Goal: Task Accomplishment & Management: Use online tool/utility

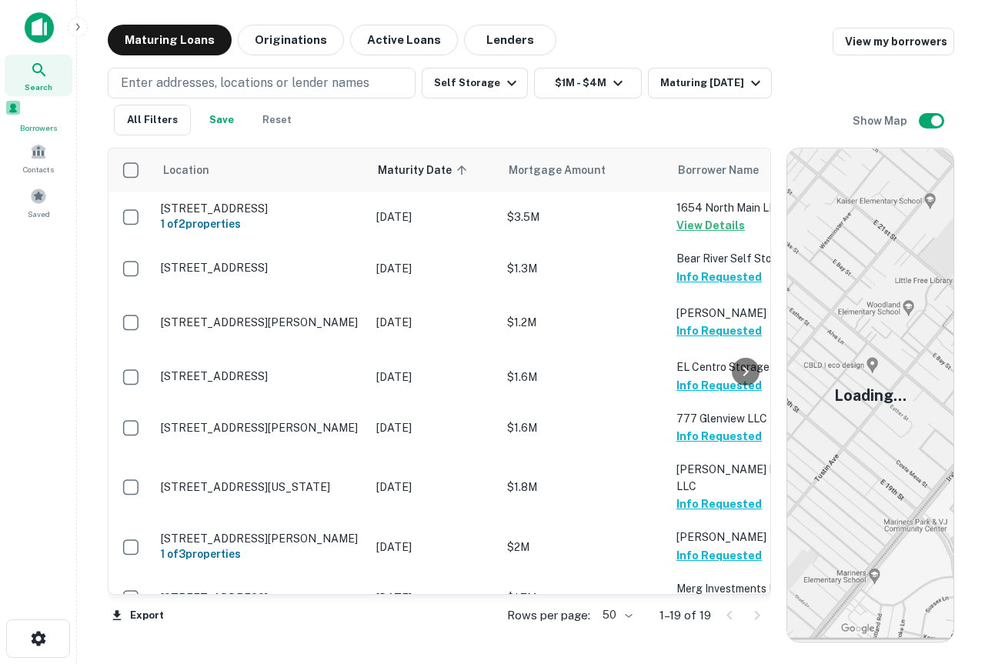
click at [22, 107] on span at bounding box center [13, 107] width 17 height 17
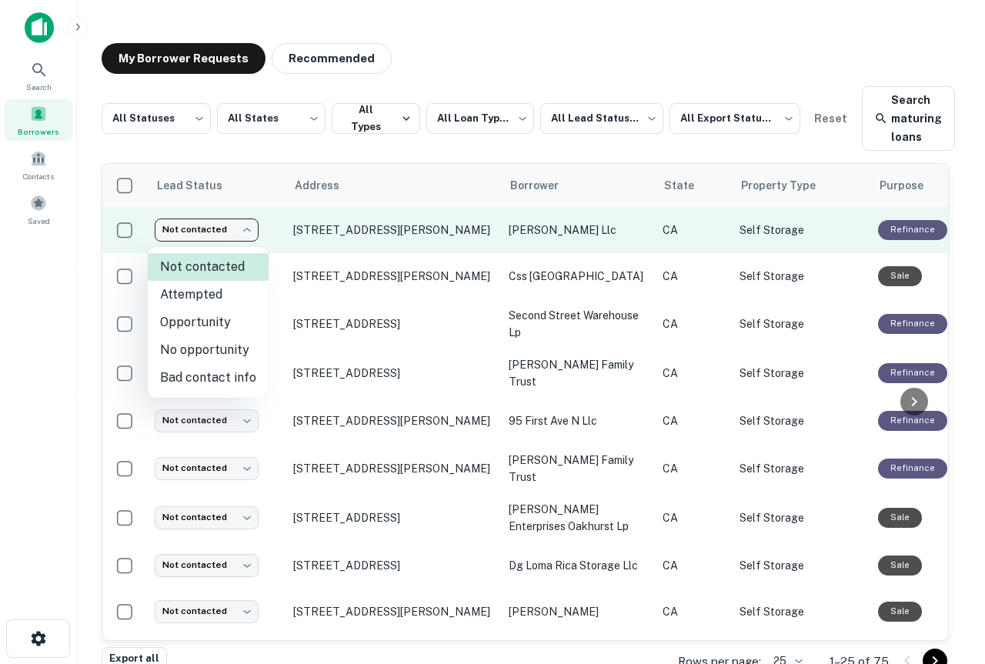
click at [245, 234] on body "**********" at bounding box center [492, 332] width 985 height 664
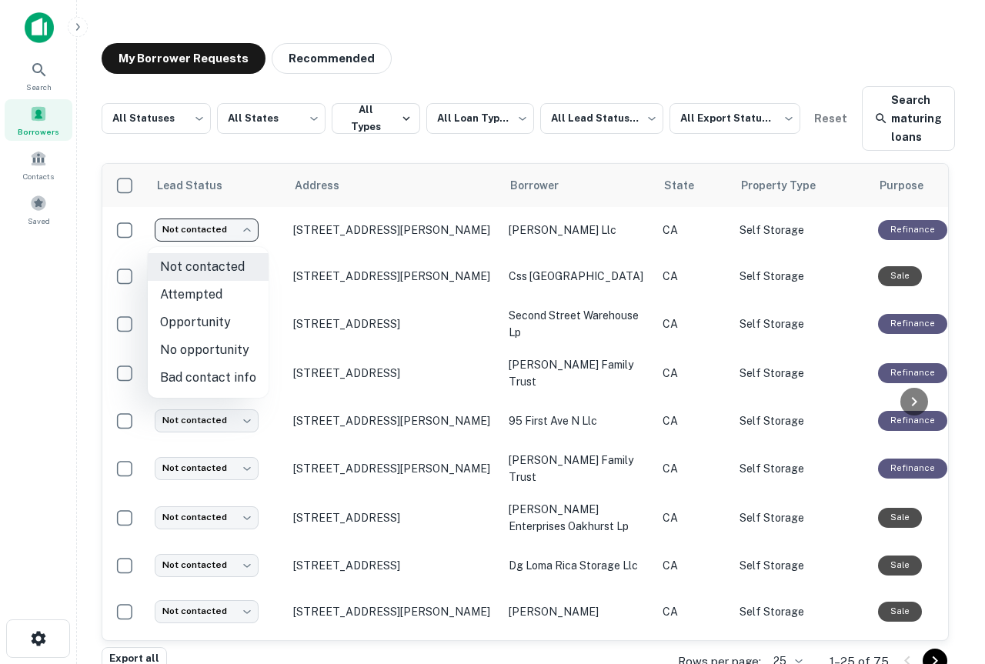
click at [338, 198] on div at bounding box center [492, 332] width 985 height 664
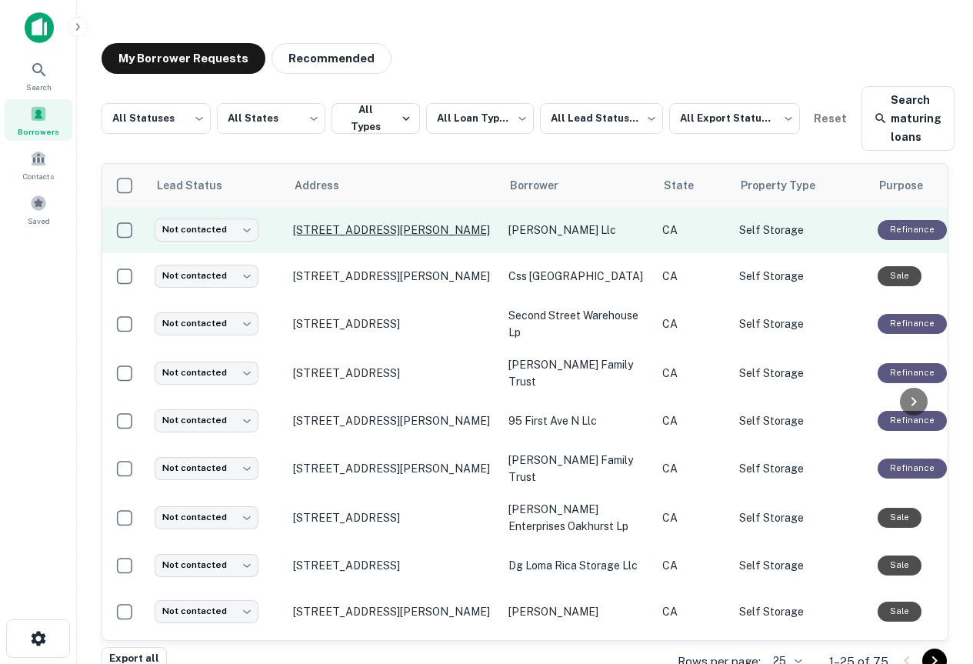
click at [308, 233] on p "[STREET_ADDRESS][PERSON_NAME]" at bounding box center [393, 230] width 200 height 14
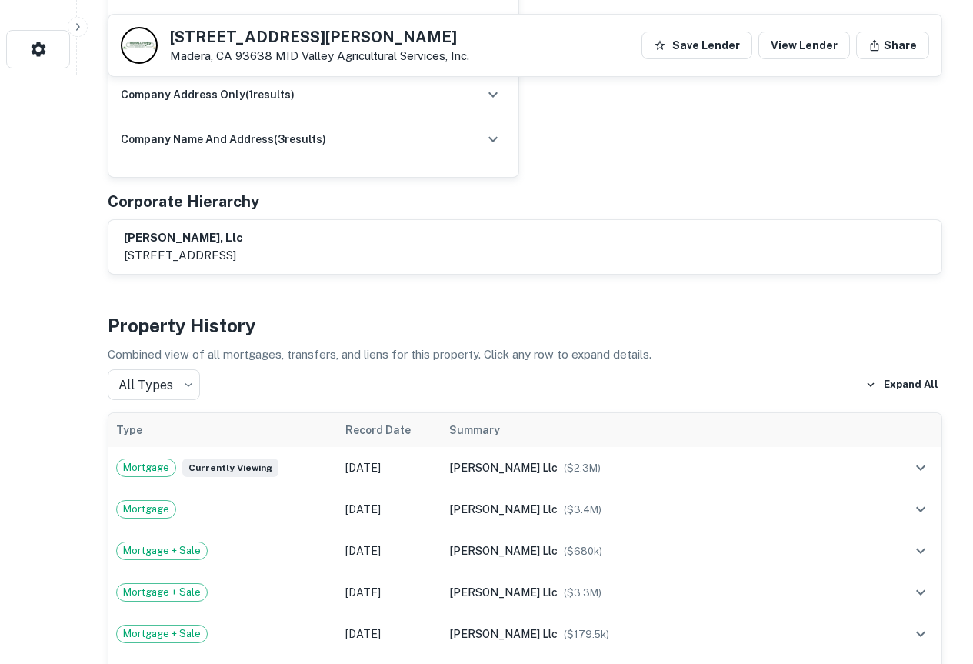
scroll to position [615, 0]
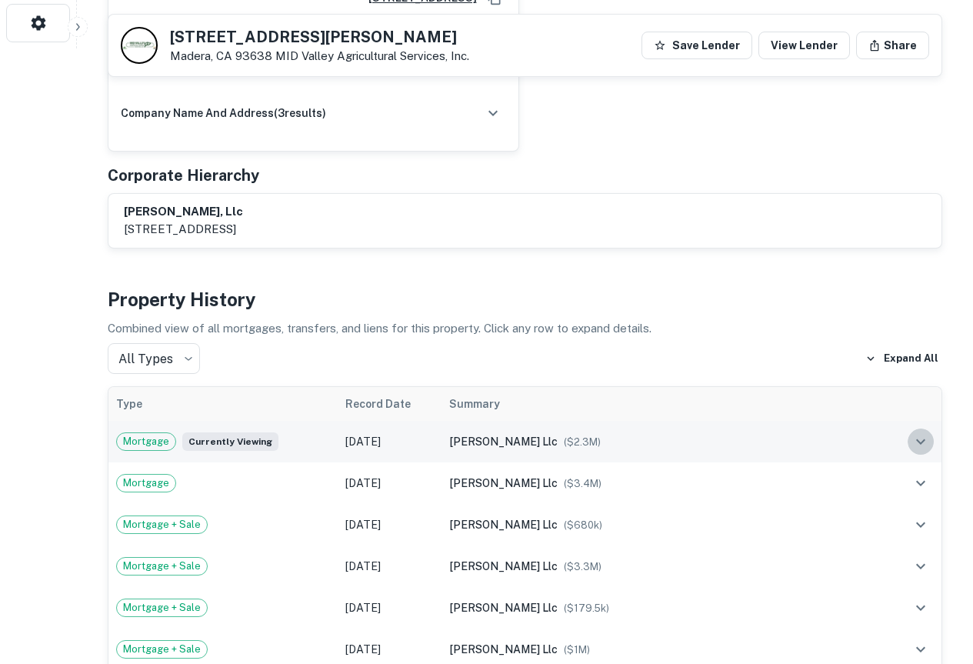
click at [915, 432] on icon "expand row" at bounding box center [920, 441] width 18 height 18
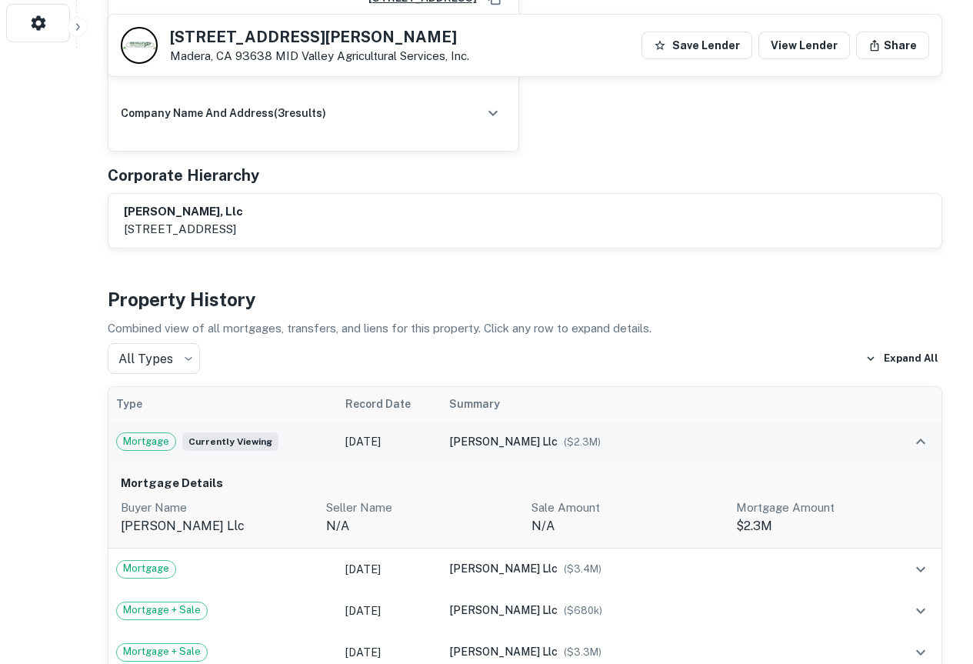
click at [921, 438] on icon "expand row" at bounding box center [920, 440] width 9 height 5
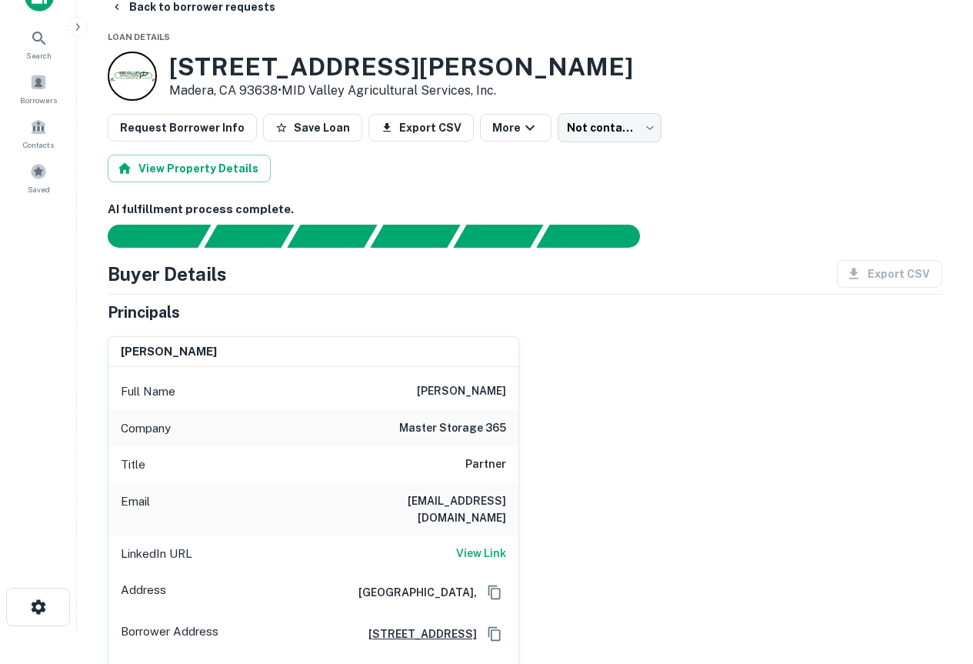
scroll to position [0, 0]
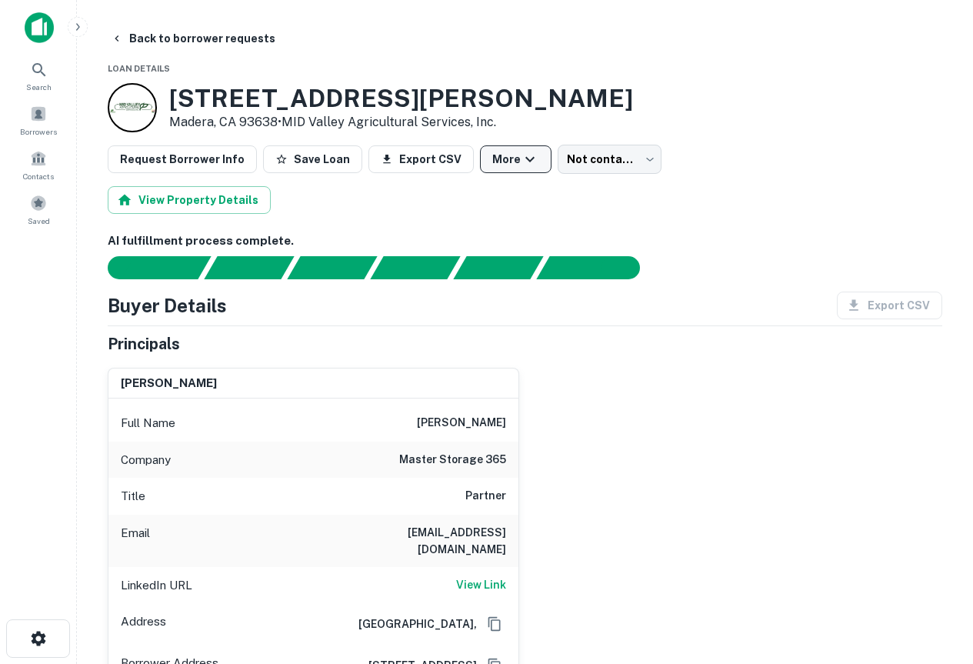
click at [521, 162] on icon "button" at bounding box center [530, 159] width 18 height 18
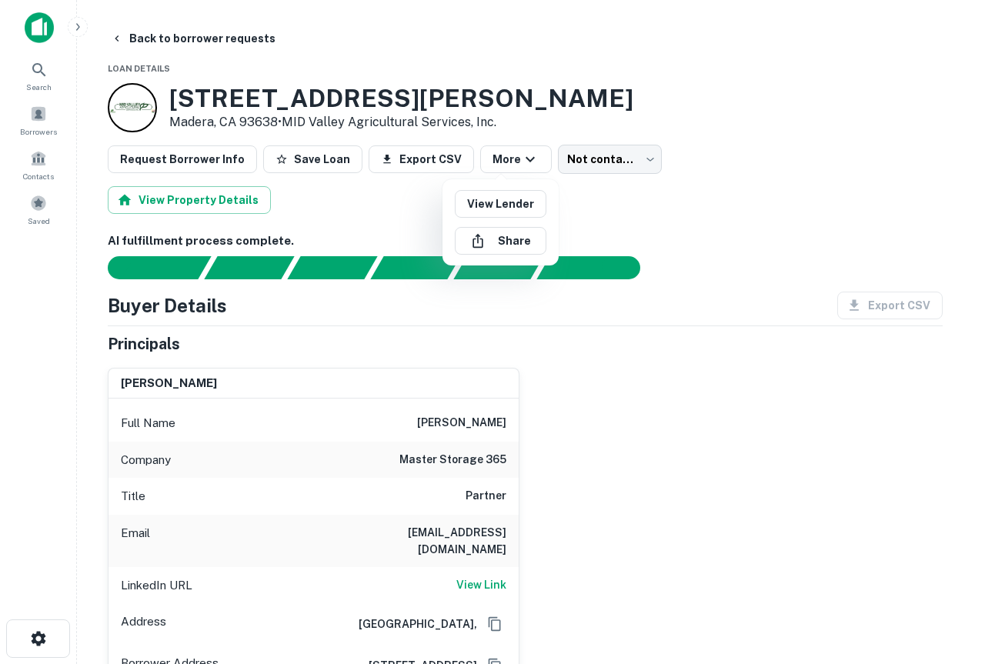
click at [611, 195] on div at bounding box center [492, 332] width 985 height 664
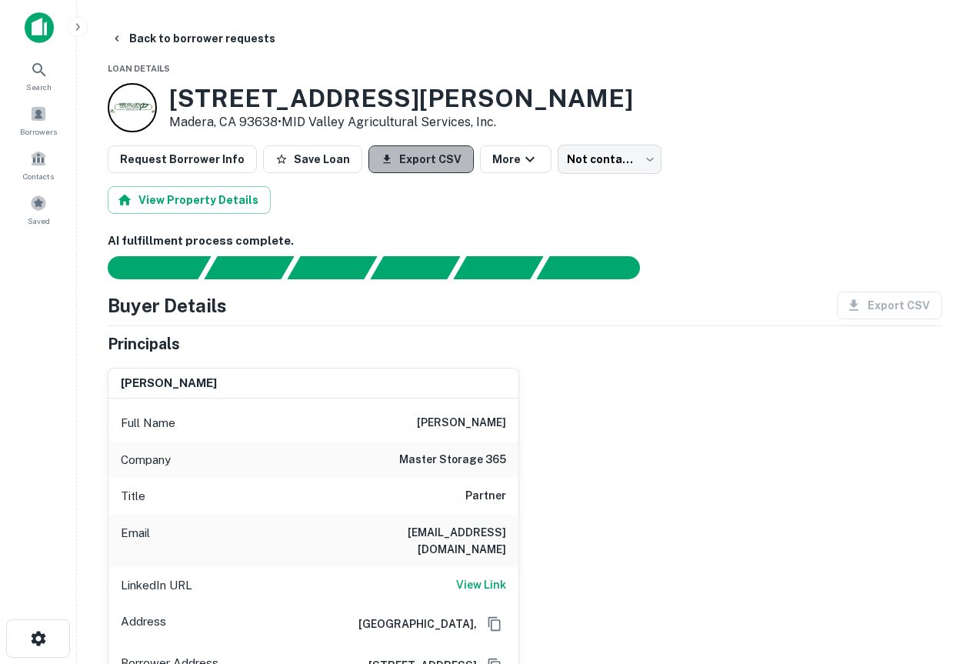
click at [381, 161] on icon "button" at bounding box center [387, 159] width 12 height 12
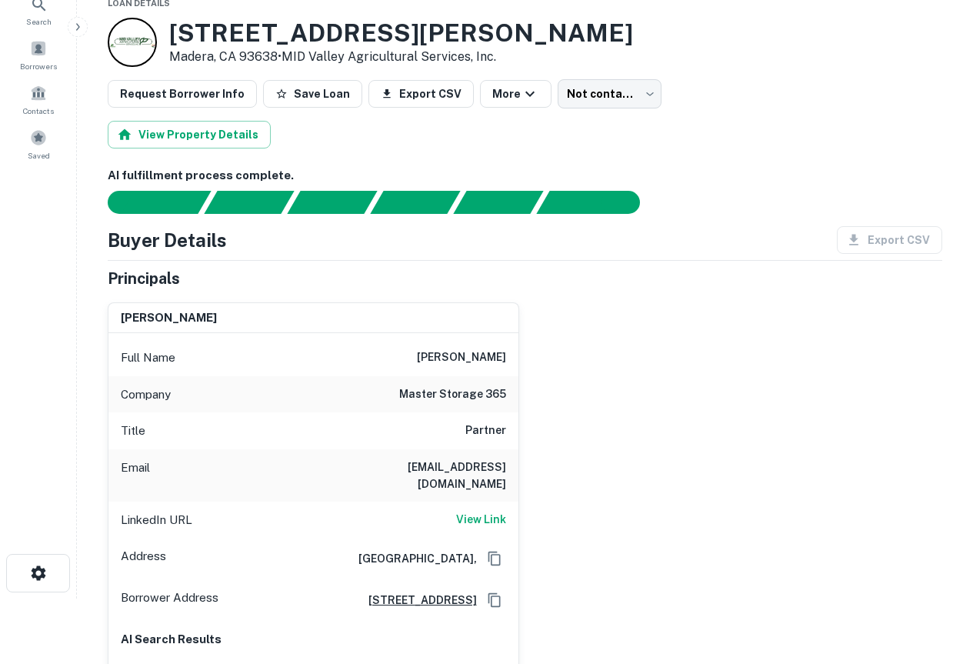
scroll to position [154, 0]
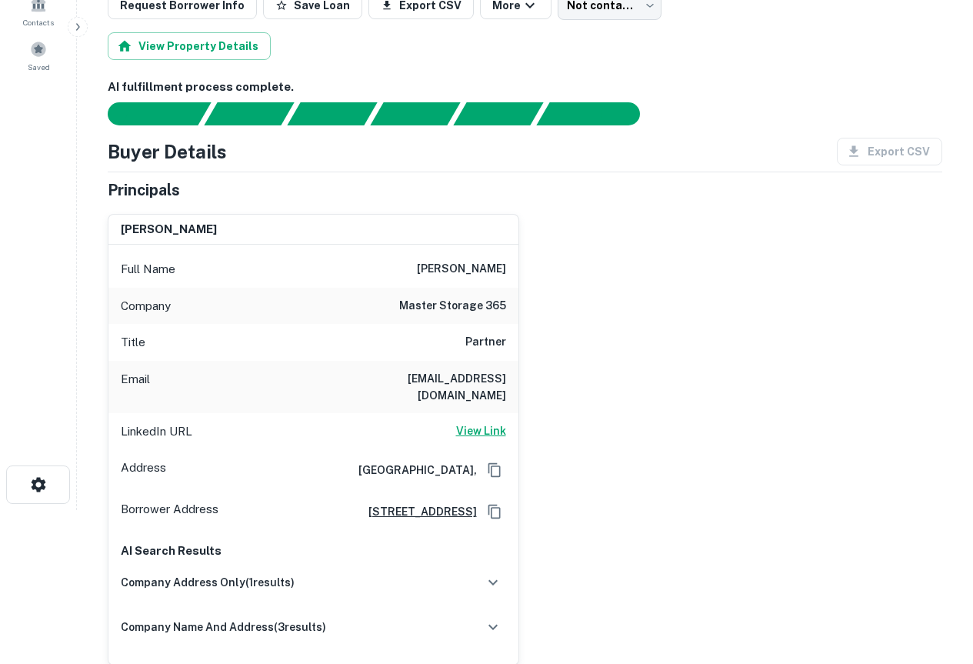
click at [472, 422] on h6 "View Link" at bounding box center [481, 430] width 50 height 17
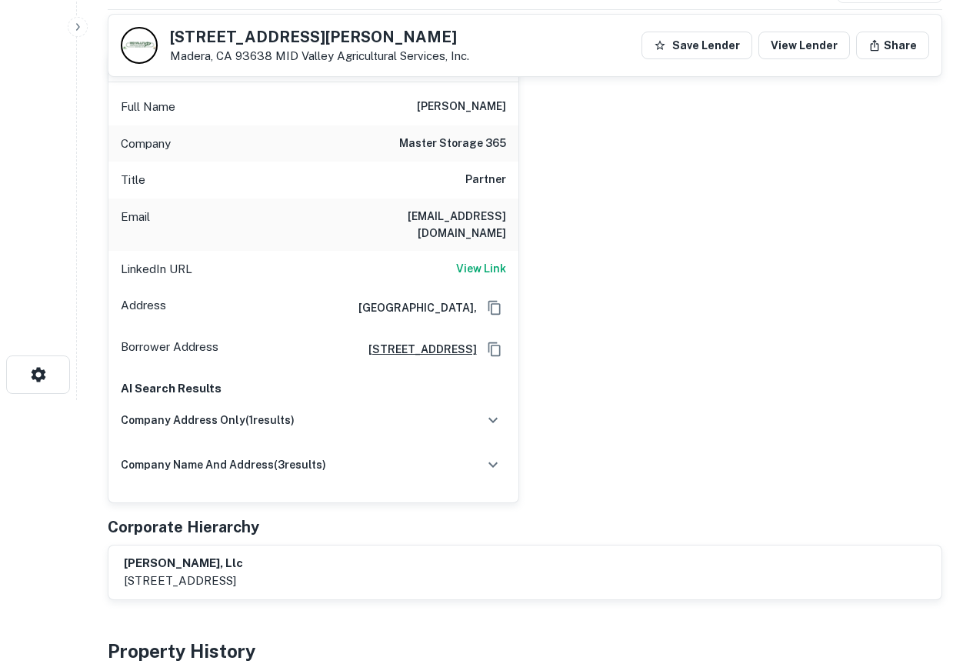
scroll to position [231, 0]
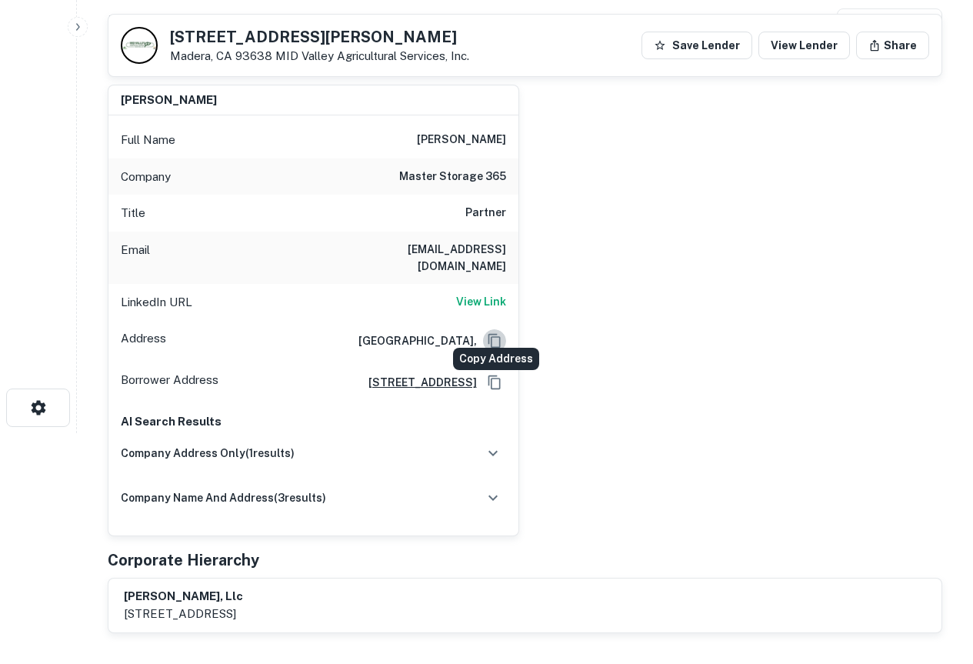
click at [494, 333] on icon "Copy Address" at bounding box center [494, 340] width 15 height 15
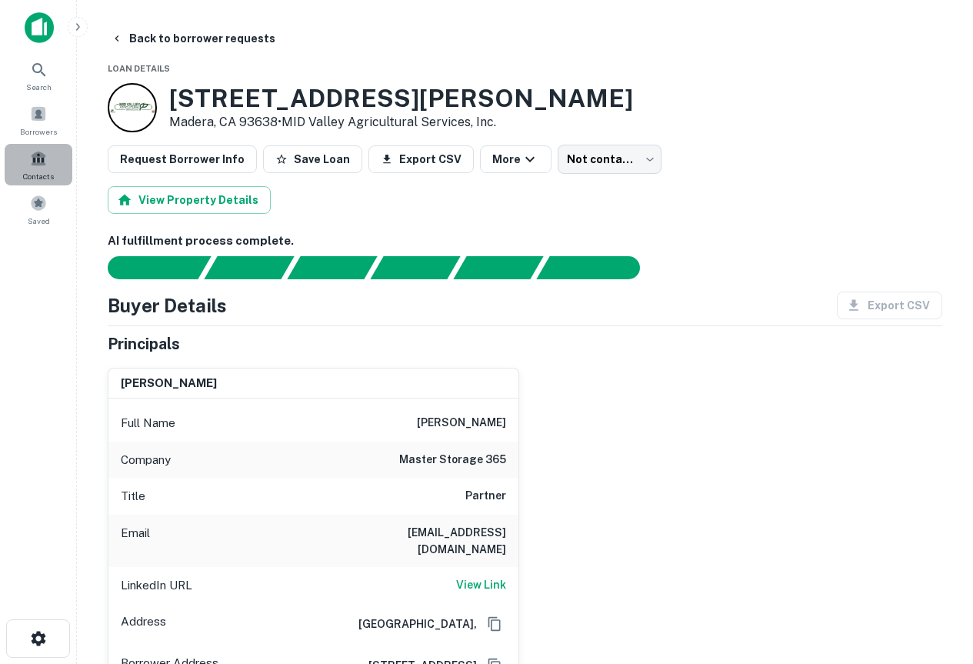
click at [42, 160] on span at bounding box center [38, 158] width 17 height 17
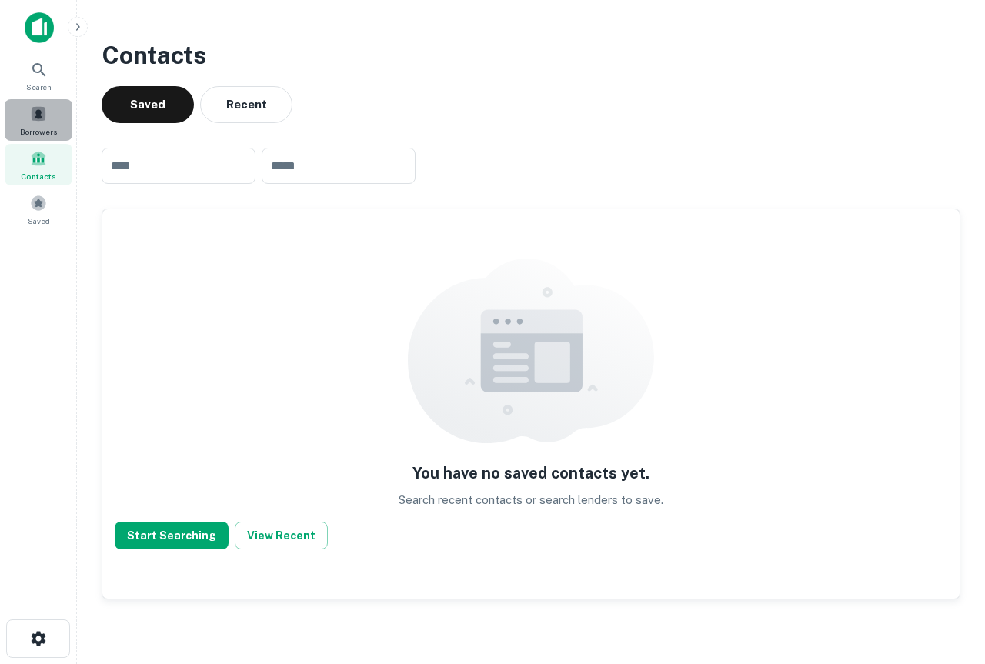
click at [38, 112] on span at bounding box center [38, 113] width 17 height 17
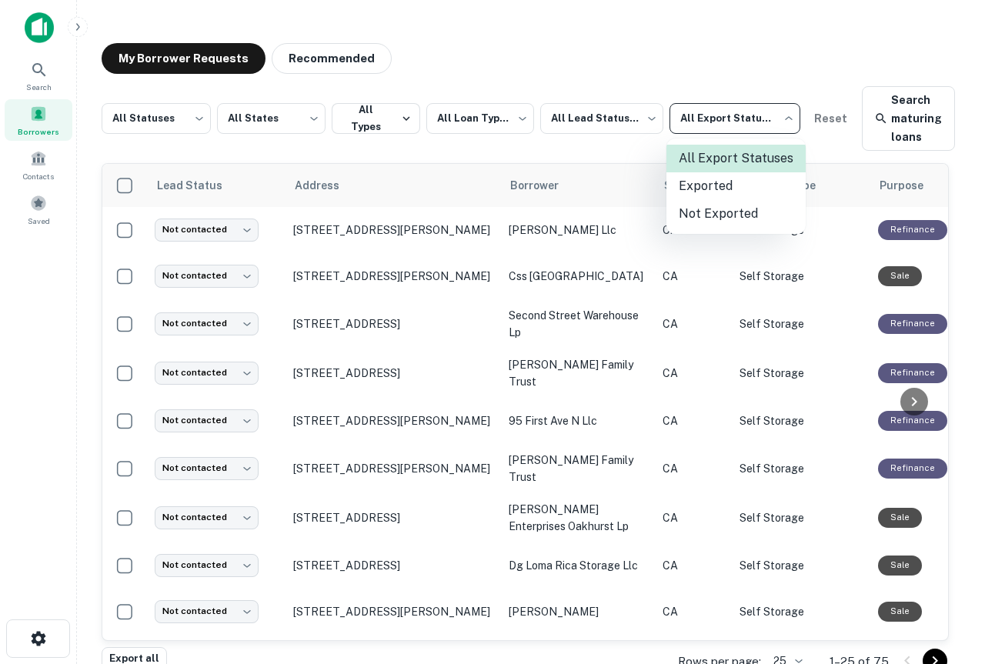
click at [786, 119] on body "**********" at bounding box center [492, 332] width 985 height 664
click at [130, 182] on div at bounding box center [492, 332] width 985 height 664
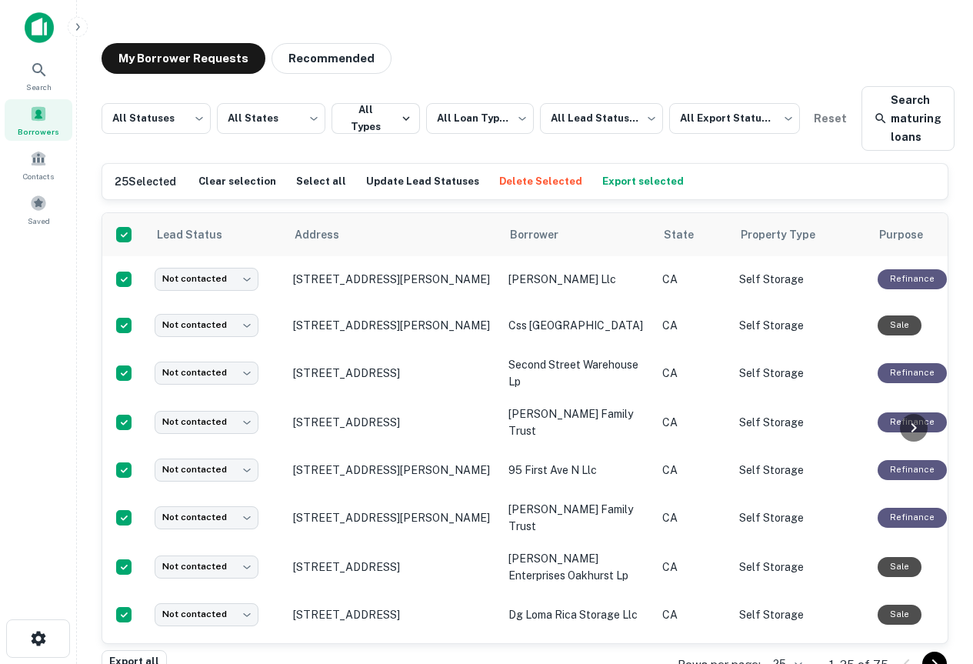
click at [622, 179] on button "Export selected" at bounding box center [642, 181] width 89 height 23
